Goal: Complete application form: Complete application form

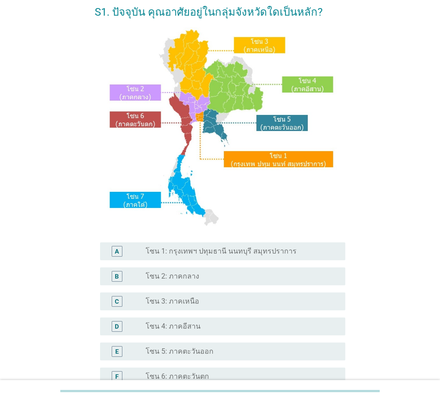
click at [273, 247] on label "โซน 1: กรุงเทพฯ ปทุมธานี นนทบุรี สมุทรปราการ" at bounding box center [221, 251] width 151 height 9
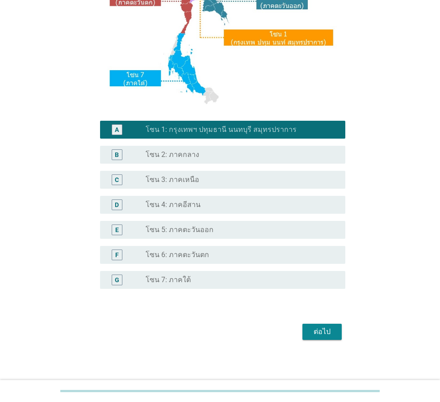
scroll to position [168, 0]
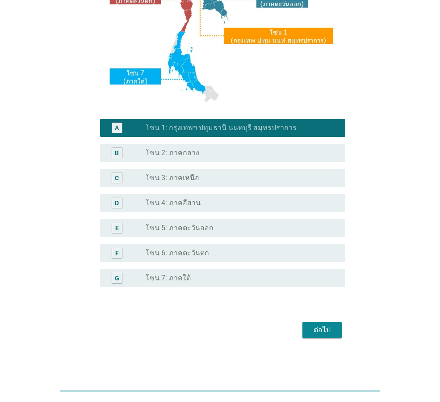
click at [332, 328] on div "ต่อไป" at bounding box center [322, 329] width 25 height 11
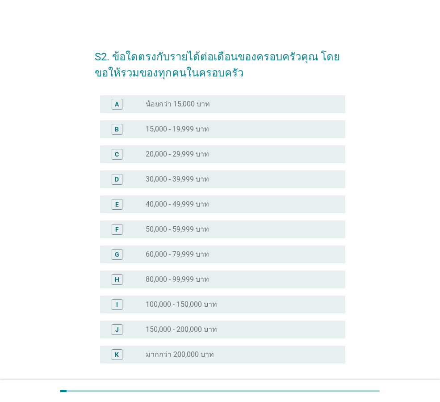
click at [213, 256] on div "radio_button_unchecked 60,000 - 79,999 บาท" at bounding box center [238, 254] width 185 height 9
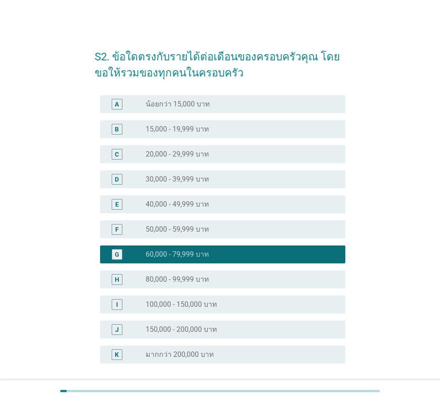
scroll to position [76, 0]
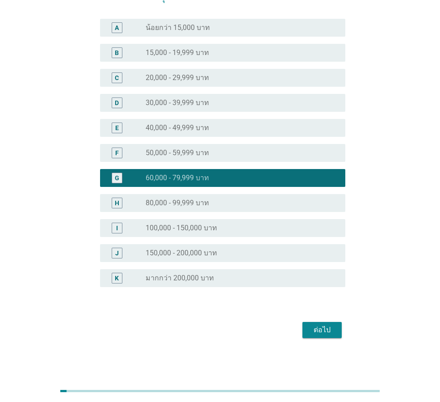
click at [320, 317] on form "S2. ข้อใดตรงกับรายได้ต่อเดือนของครอบครัวคุณ โดยขอให้รวมของทุกคนในครอบครัว A rad…" at bounding box center [220, 151] width 251 height 377
click at [316, 328] on div "ต่อไป" at bounding box center [322, 329] width 25 height 11
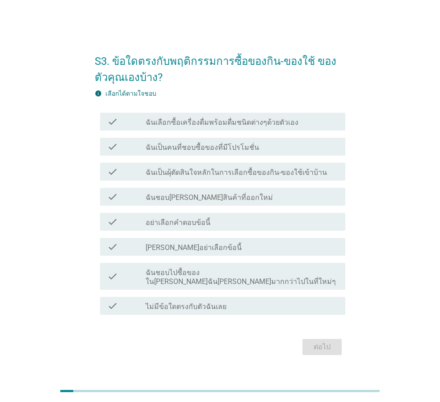
click at [267, 172] on div "check_box_outline_blank ฉันเป็นผุ้ตัดสินใจหลักในการเลือกซื้อของกิน-ของใช้เข้าบ้…" at bounding box center [242, 171] width 193 height 11
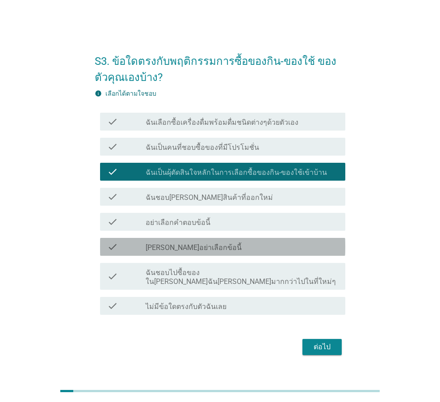
click at [248, 248] on div "check_box_outline_blank [PERSON_NAME]อย่าเลือกข้อนี้" at bounding box center [242, 246] width 193 height 11
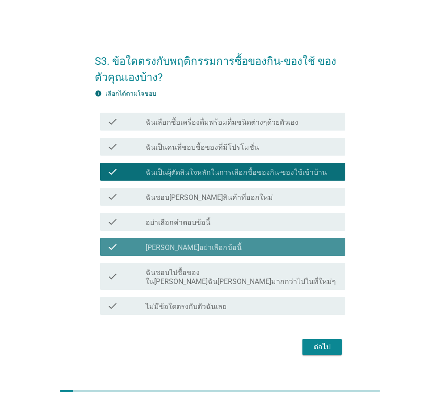
click at [248, 248] on div "check_box_outline_blank [PERSON_NAME]อย่าเลือกข้อนี้" at bounding box center [242, 246] width 193 height 11
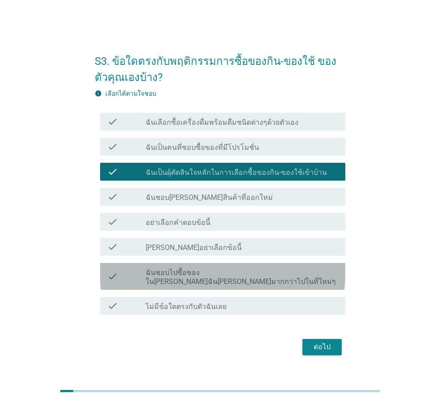
click at [275, 279] on label "ฉันชอบไปซื้อของใน[PERSON_NAME]ฉัน[PERSON_NAME]มากกว่าไปในที่ใหม่ๆ" at bounding box center [242, 277] width 193 height 18
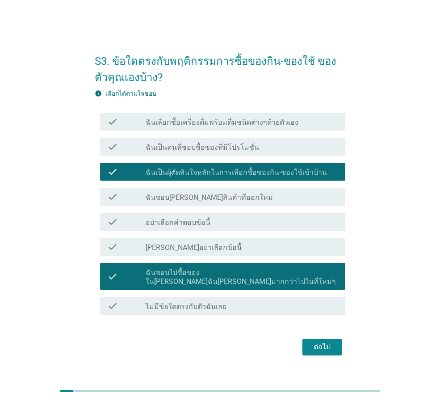
click at [338, 348] on button "ต่อไป" at bounding box center [322, 347] width 39 height 16
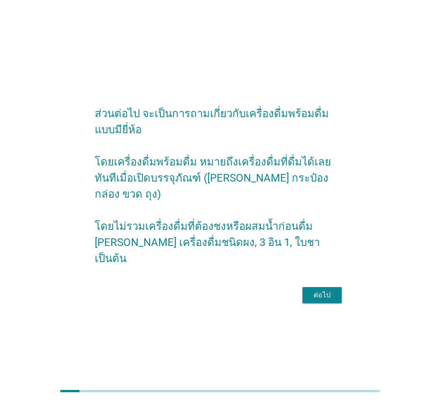
click at [323, 291] on div "ต่อไป" at bounding box center [322, 295] width 25 height 11
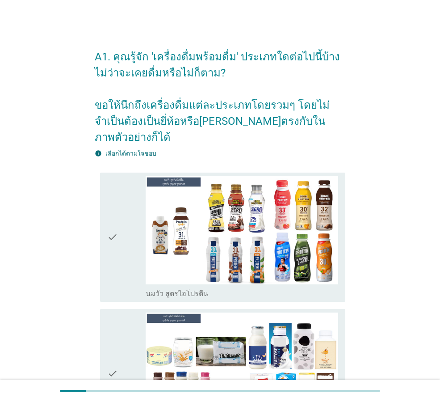
scroll to position [45, 0]
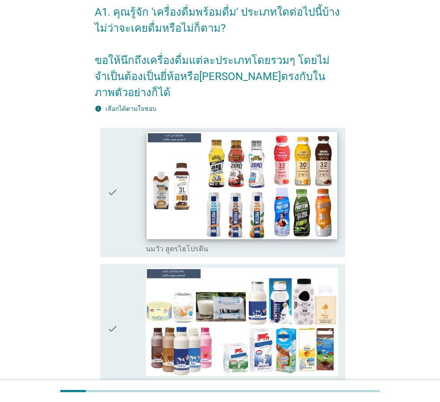
click at [254, 175] on img at bounding box center [242, 185] width 190 height 107
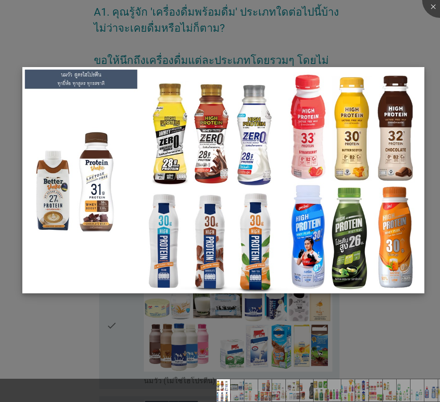
scroll to position [89, 0]
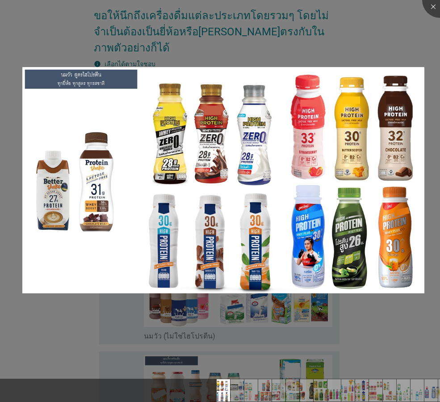
click at [370, 50] on div at bounding box center [220, 201] width 440 height 402
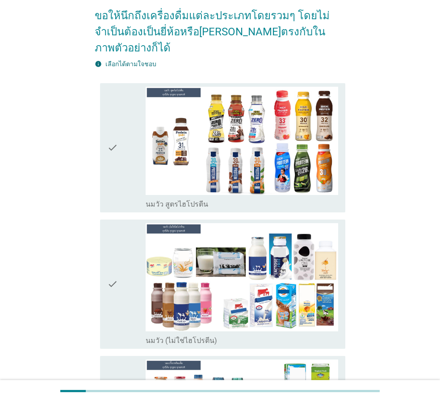
click at [120, 138] on div "check" at bounding box center [126, 148] width 38 height 122
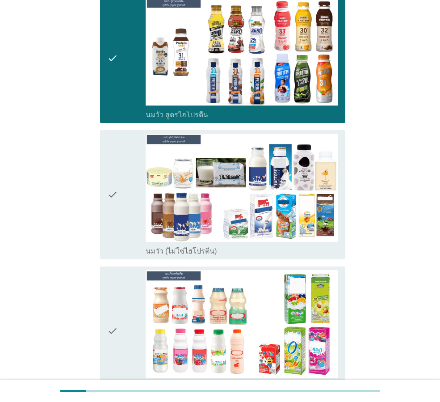
click at [114, 207] on icon "check" at bounding box center [112, 195] width 11 height 122
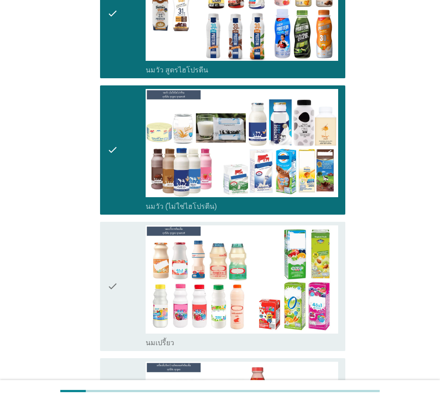
click at [112, 269] on icon "check" at bounding box center [112, 286] width 11 height 122
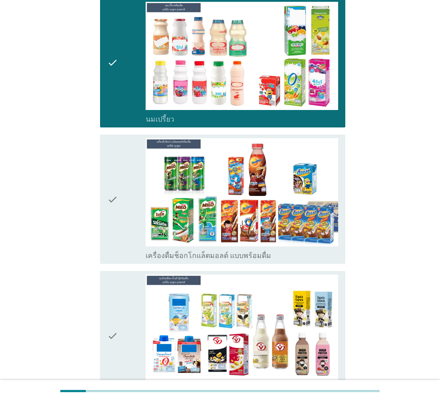
click at [121, 181] on div "check" at bounding box center [126, 199] width 38 height 122
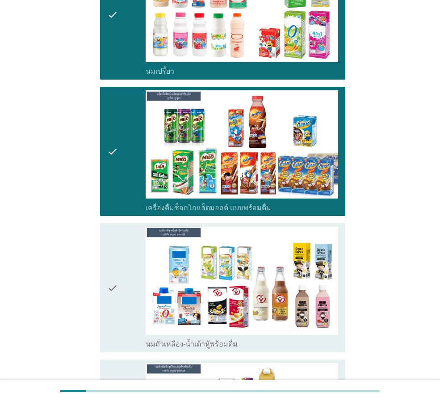
scroll to position [581, 0]
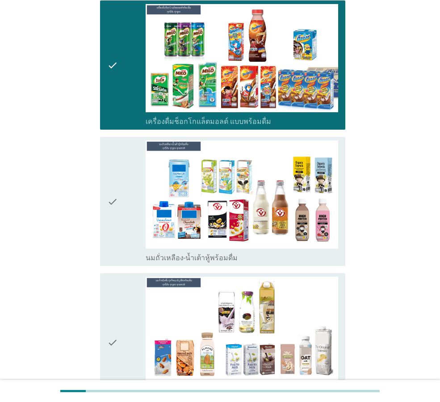
click at [115, 219] on icon "check" at bounding box center [112, 201] width 11 height 122
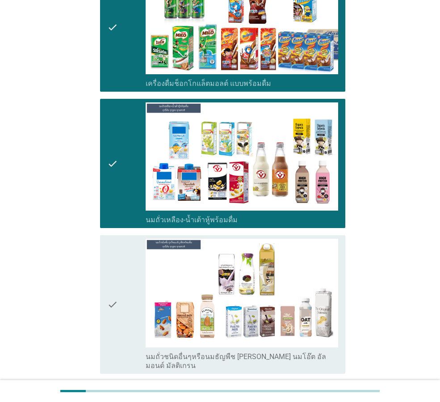
scroll to position [670, 0]
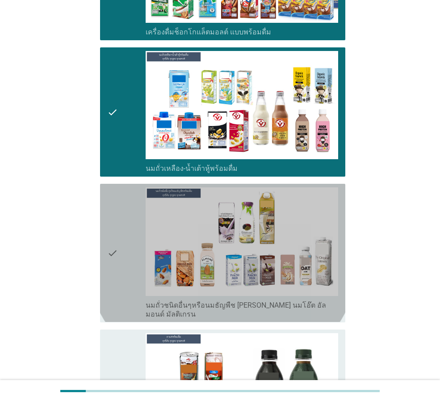
click at [115, 239] on icon "check" at bounding box center [112, 252] width 11 height 131
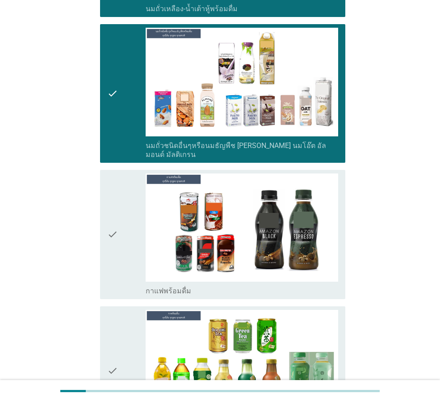
scroll to position [849, 0]
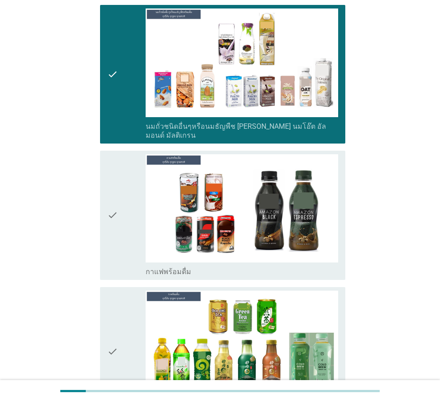
click at [117, 223] on icon "check" at bounding box center [112, 215] width 11 height 122
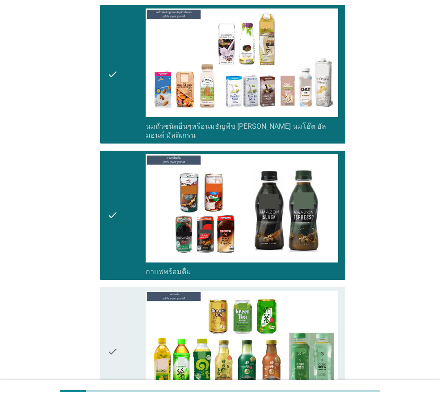
click at [112, 291] on icon "check" at bounding box center [112, 352] width 11 height 122
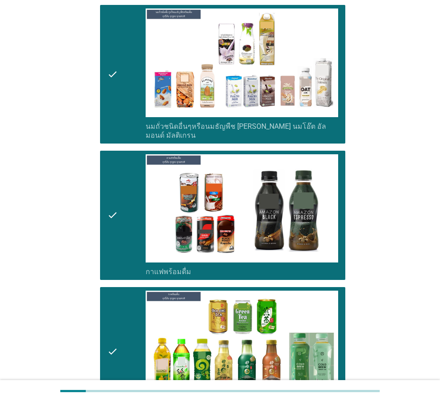
scroll to position [1117, 0]
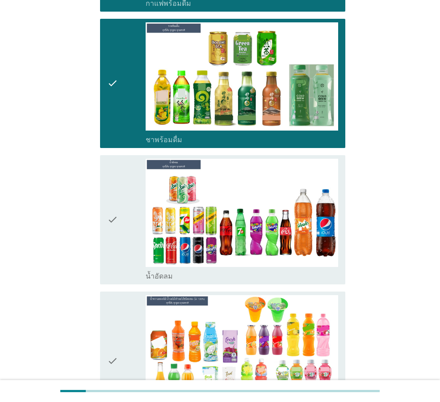
click at [119, 235] on div "check" at bounding box center [126, 220] width 38 height 122
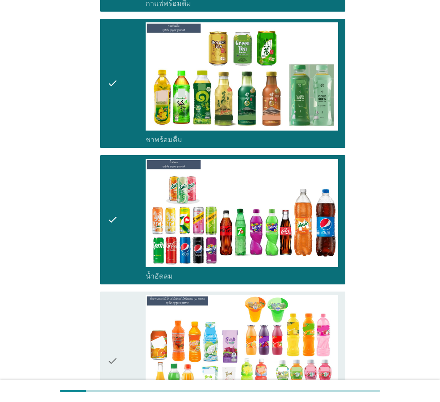
click at [112, 295] on icon "check" at bounding box center [112, 360] width 11 height 131
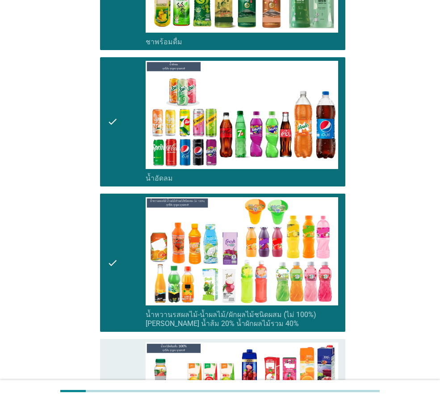
scroll to position [1385, 0]
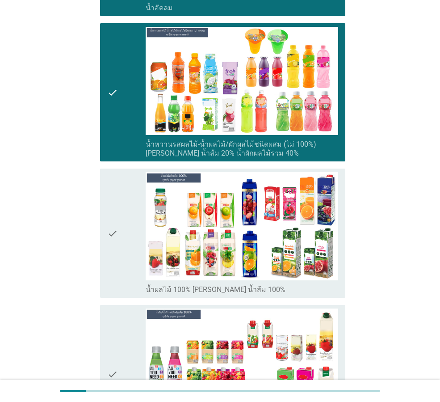
click at [114, 237] on icon "check" at bounding box center [112, 233] width 11 height 122
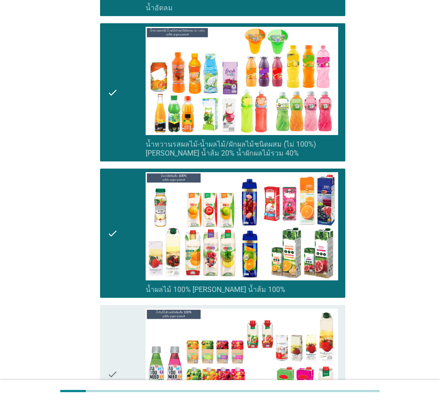
click at [110, 308] on icon "check" at bounding box center [112, 373] width 11 height 131
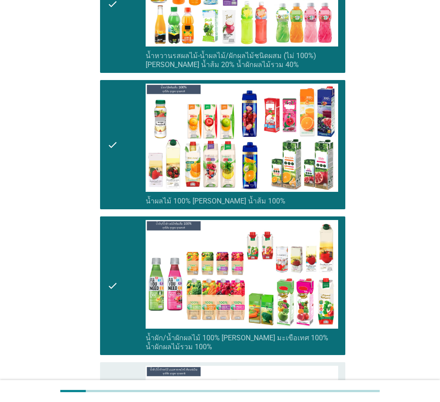
scroll to position [1654, 0]
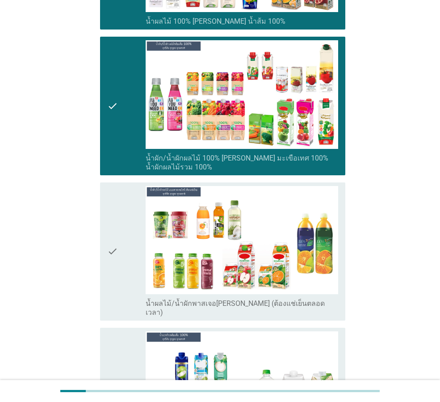
click at [113, 233] on icon "check" at bounding box center [112, 251] width 11 height 131
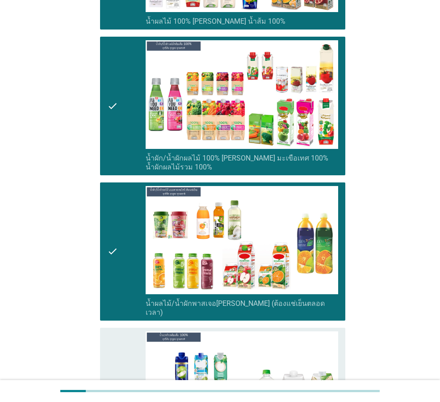
click at [114, 331] on icon "check" at bounding box center [112, 392] width 11 height 122
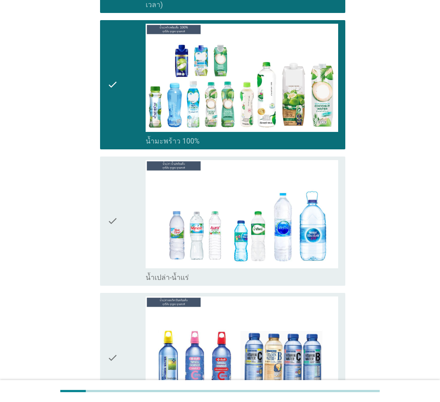
scroll to position [1966, 0]
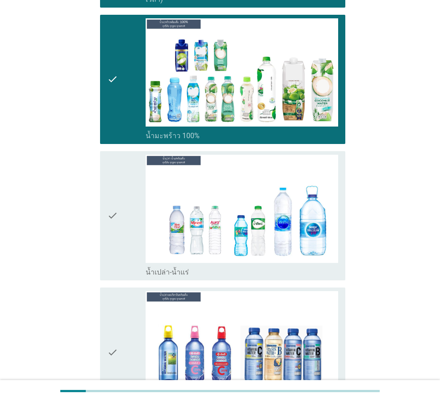
click at [123, 214] on div "check" at bounding box center [126, 216] width 38 height 122
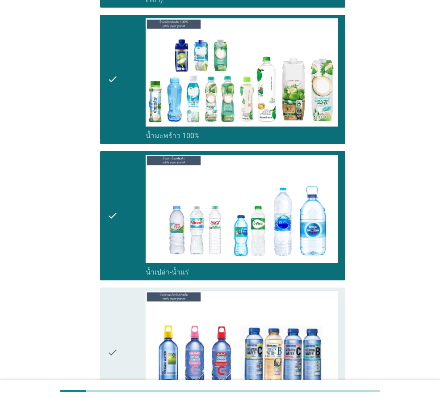
click at [119, 291] on div "check" at bounding box center [126, 352] width 38 height 122
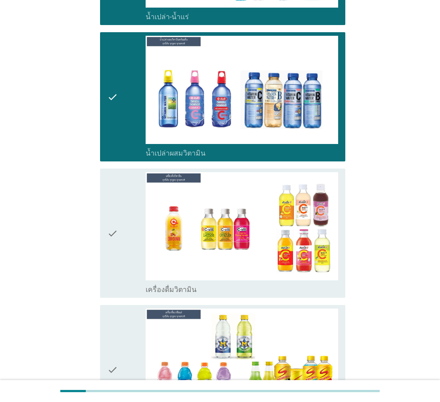
scroll to position [2235, 0]
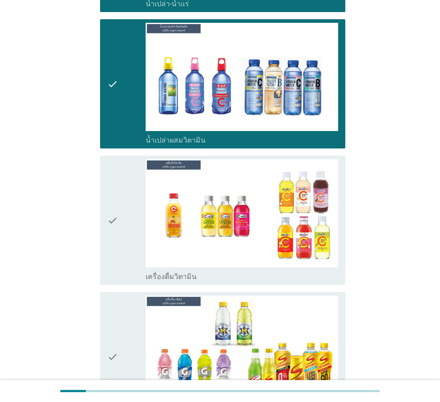
click at [122, 208] on div "check" at bounding box center [126, 220] width 38 height 122
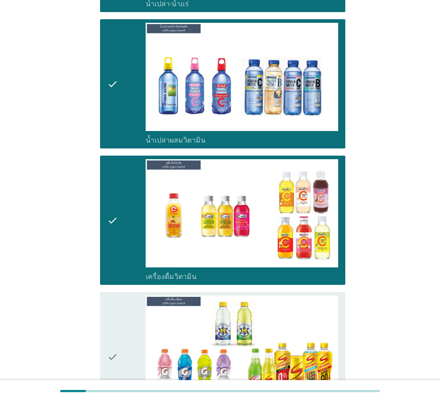
click at [118, 296] on icon "check" at bounding box center [112, 356] width 11 height 122
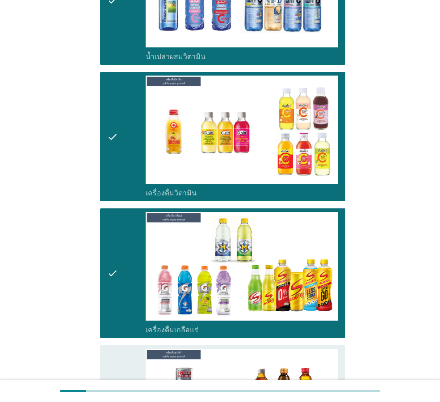
scroll to position [2458, 0]
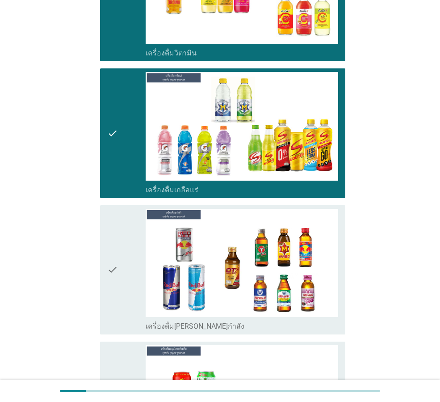
click at [121, 244] on div "check" at bounding box center [126, 270] width 38 height 122
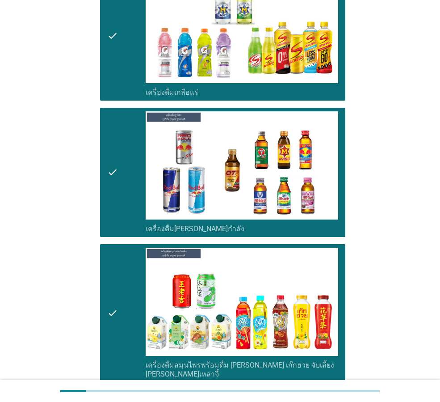
scroll to position [2771, 0]
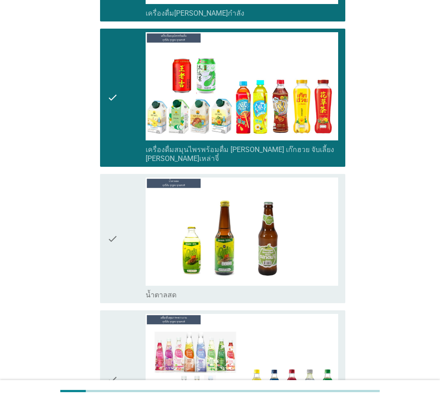
click at [118, 218] on icon "check" at bounding box center [112, 238] width 11 height 122
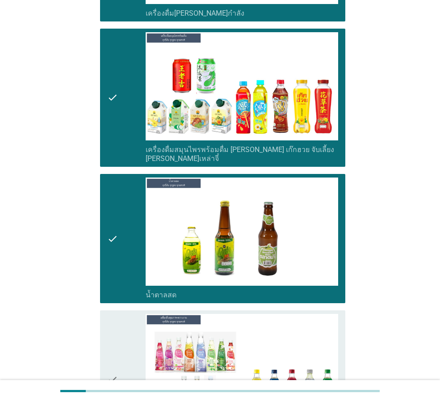
click at [114, 316] on icon "check" at bounding box center [112, 379] width 11 height 131
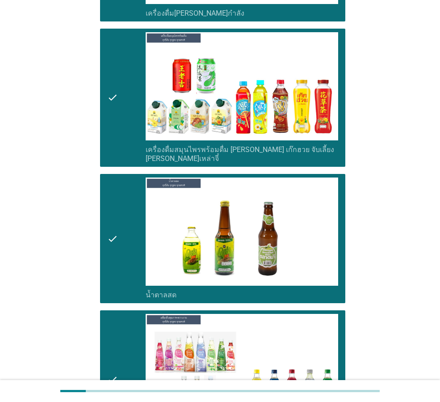
scroll to position [3084, 0]
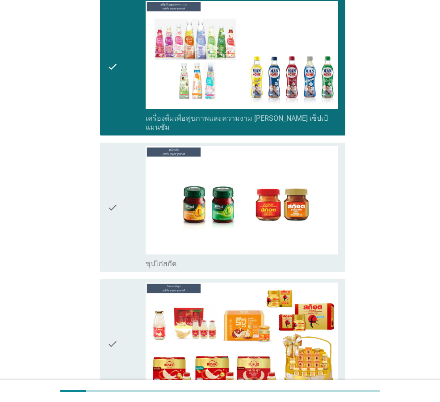
click at [116, 182] on icon "check" at bounding box center [112, 207] width 11 height 122
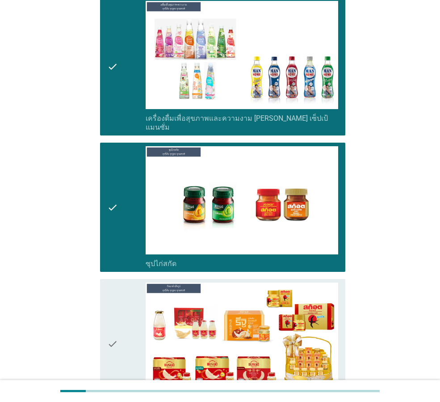
click at [116, 291] on icon "check" at bounding box center [112, 343] width 11 height 122
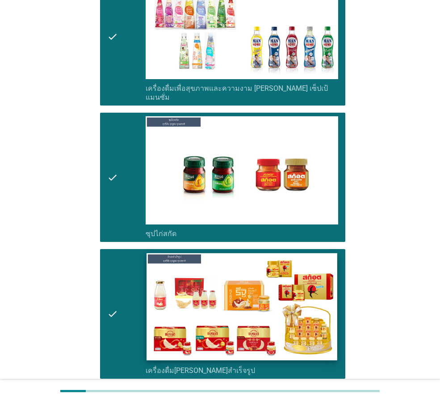
scroll to position [3143, 0]
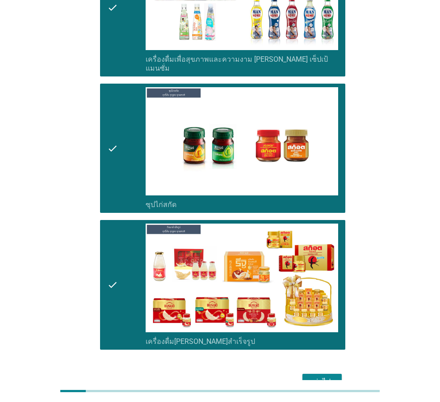
click at [333, 376] on div "ต่อไป" at bounding box center [322, 381] width 25 height 11
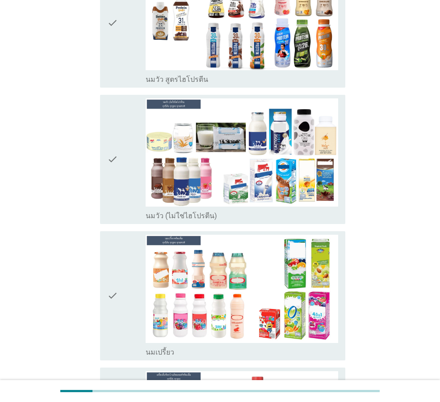
scroll to position [134, 0]
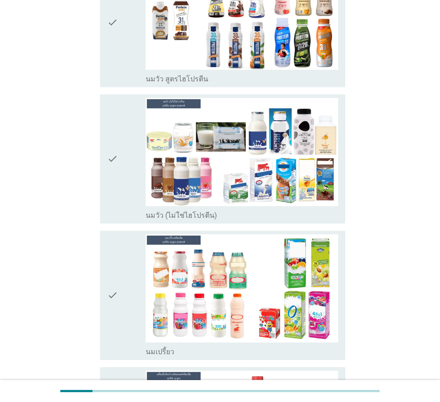
click at [113, 164] on icon "check" at bounding box center [112, 159] width 11 height 122
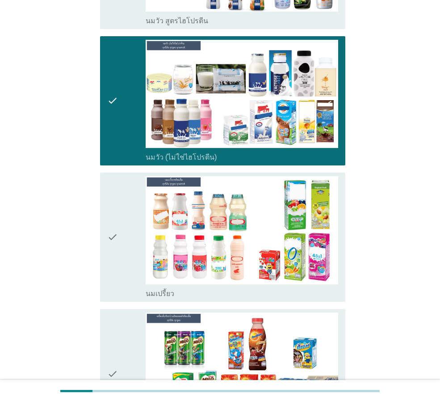
scroll to position [313, 0]
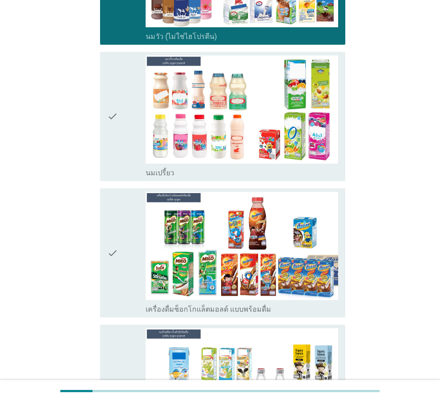
click at [113, 145] on icon "check" at bounding box center [112, 116] width 11 height 122
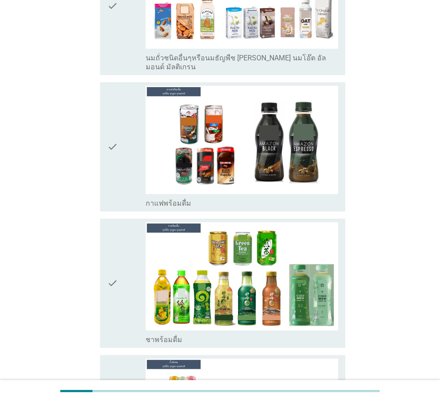
scroll to position [894, 0]
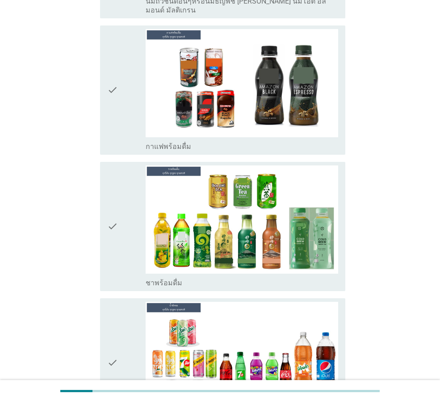
click at [105, 215] on div "check check_box_outline_blank ชาพร้อมดื่ม" at bounding box center [222, 226] width 245 height 129
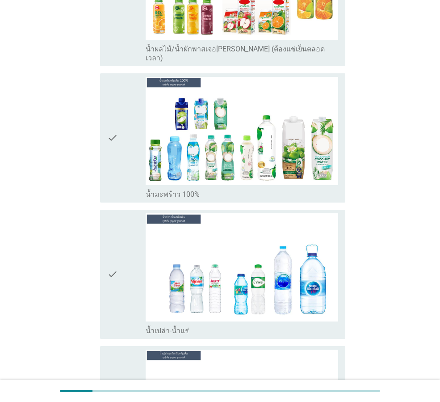
scroll to position [1832, 0]
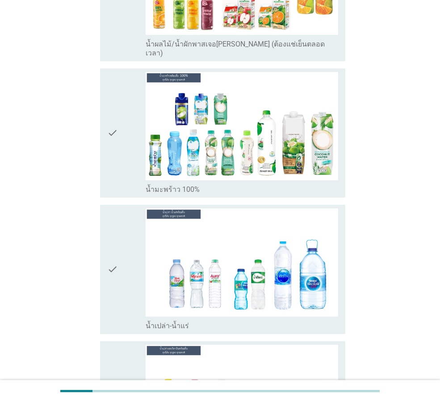
click at [120, 230] on div "check" at bounding box center [126, 269] width 38 height 122
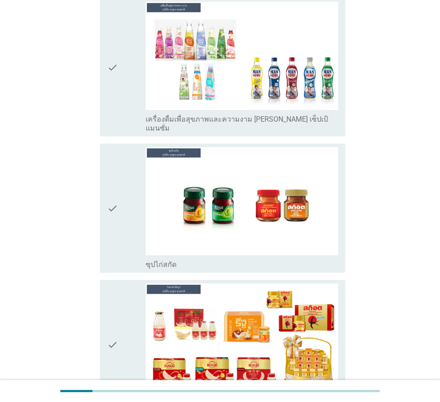
scroll to position [3078, 0]
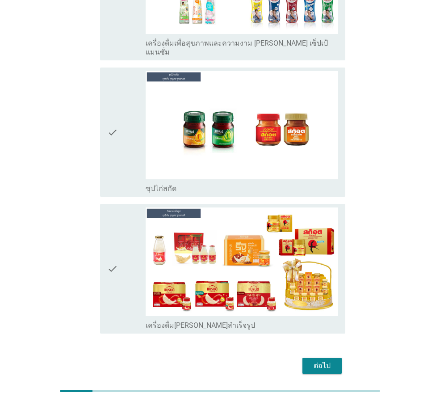
click at [324, 360] on div "ต่อไป" at bounding box center [322, 365] width 25 height 11
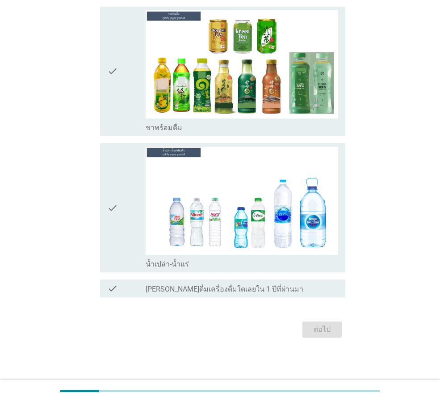
scroll to position [0, 0]
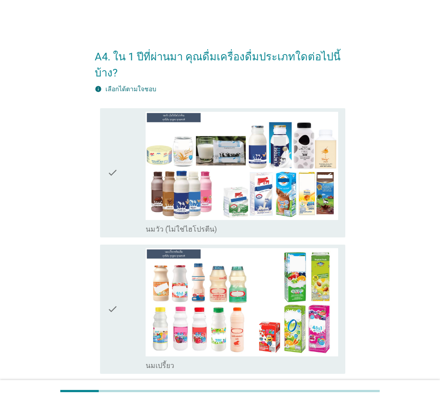
click at [119, 181] on div "check" at bounding box center [126, 173] width 38 height 122
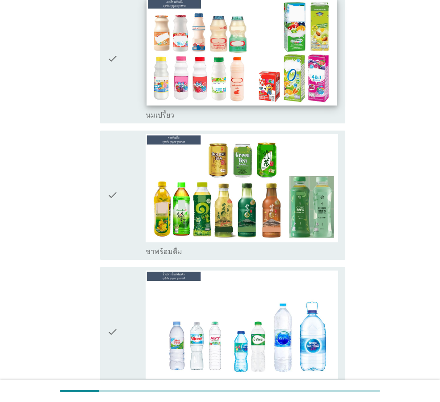
scroll to position [268, 0]
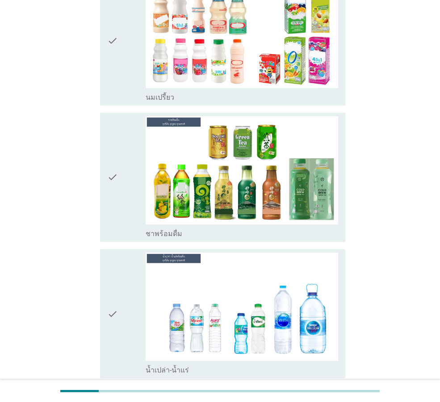
click at [140, 291] on div "check" at bounding box center [126, 314] width 38 height 122
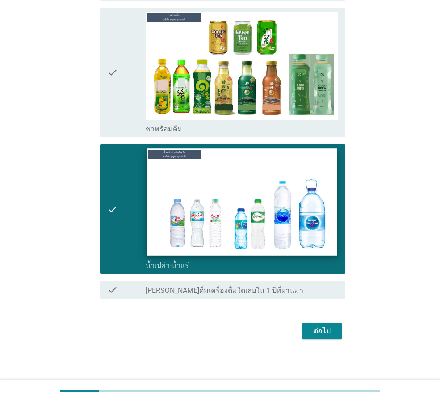
scroll to position [374, 0]
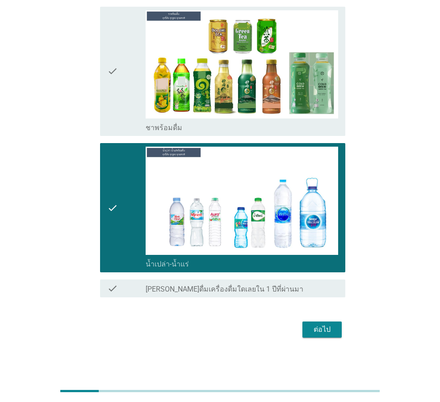
click at [326, 328] on div "ต่อไป" at bounding box center [322, 329] width 25 height 11
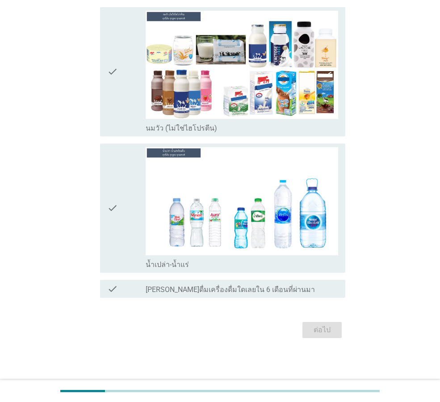
scroll to position [0, 0]
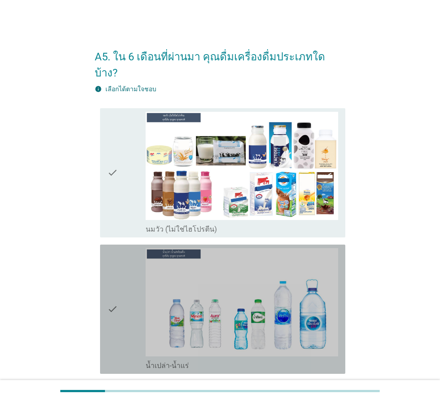
click at [110, 277] on icon "check" at bounding box center [112, 309] width 11 height 122
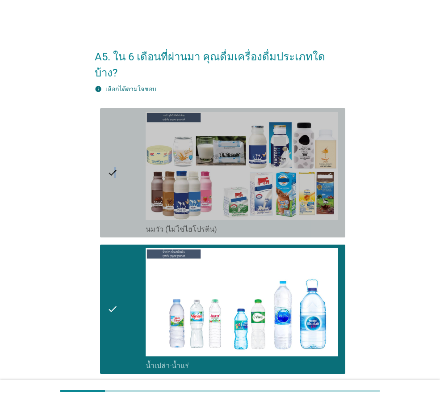
click at [114, 138] on icon "check" at bounding box center [112, 173] width 11 height 122
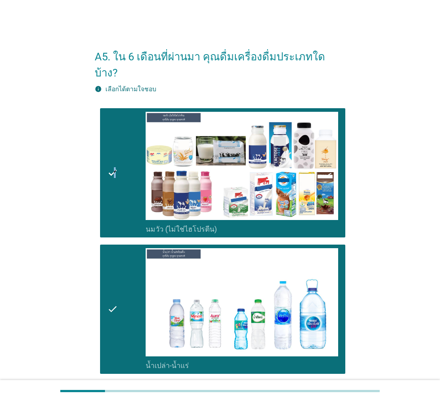
scroll to position [85, 0]
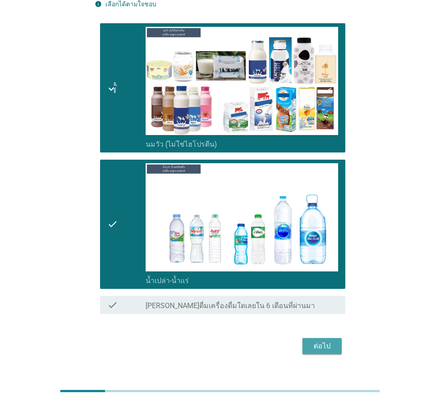
click at [324, 341] on div "ต่อไป" at bounding box center [322, 346] width 25 height 11
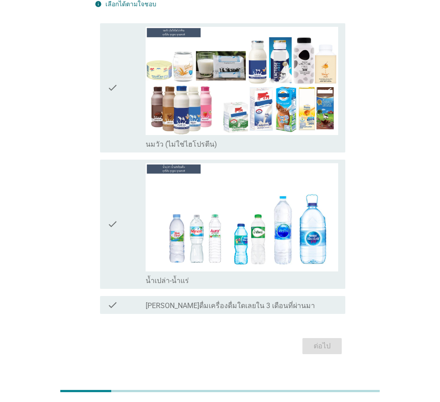
click at [122, 77] on div "check" at bounding box center [126, 88] width 38 height 122
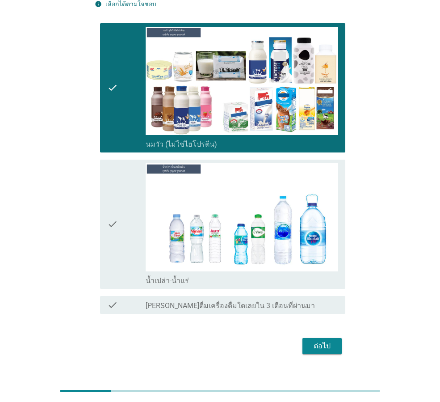
click at [124, 232] on div "check" at bounding box center [126, 224] width 38 height 122
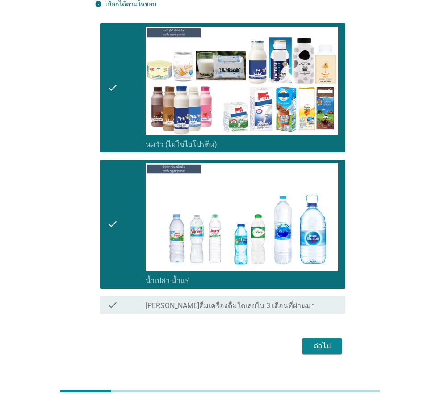
click at [330, 341] on div "ต่อไป" at bounding box center [322, 346] width 25 height 11
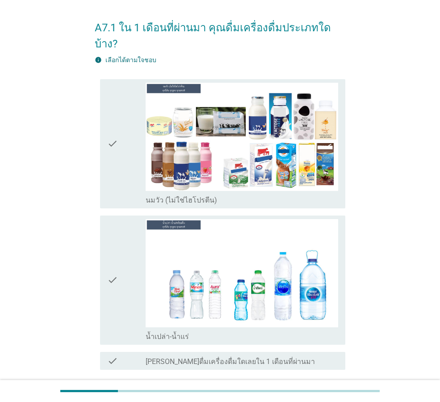
scroll to position [45, 0]
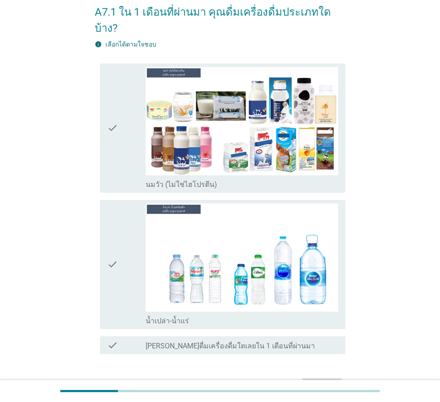
click at [107, 109] on icon "check" at bounding box center [112, 128] width 11 height 122
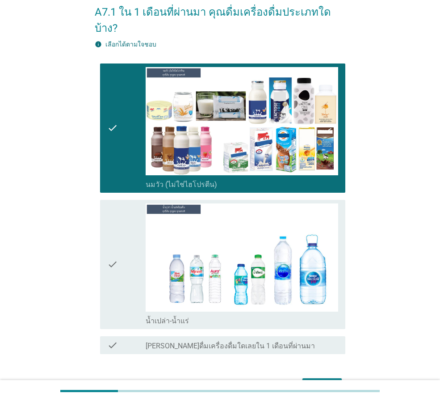
click at [115, 229] on icon "check" at bounding box center [112, 264] width 11 height 122
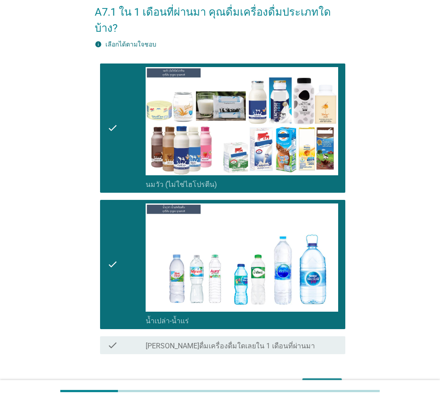
click at [317, 381] on div "ต่อไป" at bounding box center [322, 386] width 25 height 11
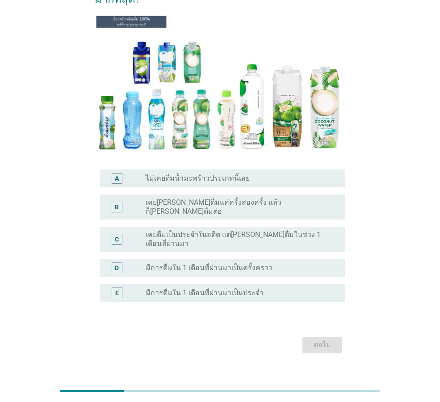
scroll to position [90, 0]
click at [259, 174] on div "radio_button_unchecked ไม่เคยดื่มน้ำมะพร้าวประเภทนี้เลย" at bounding box center [238, 177] width 185 height 9
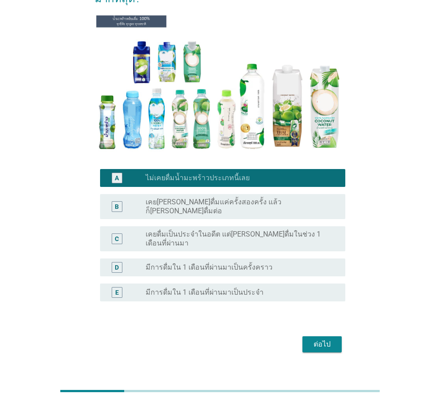
click at [341, 336] on button "ต่อไป" at bounding box center [322, 344] width 39 height 16
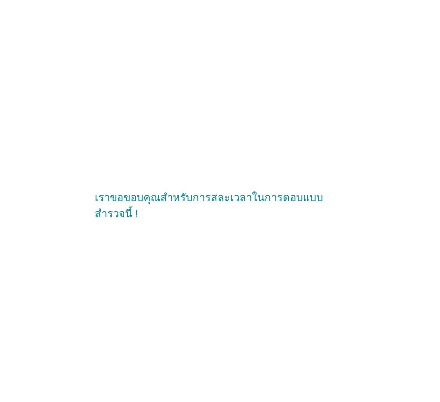
scroll to position [0, 0]
